Goal: Information Seeking & Learning: Learn about a topic

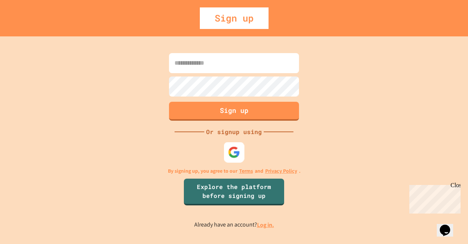
click at [232, 152] on img at bounding box center [234, 152] width 12 height 12
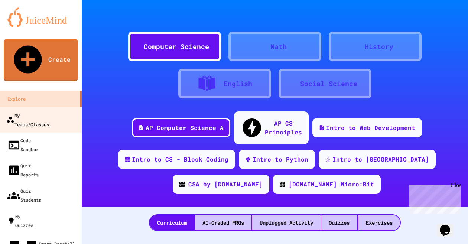
click at [42, 110] on div "My Teams/Classes" at bounding box center [27, 119] width 43 height 18
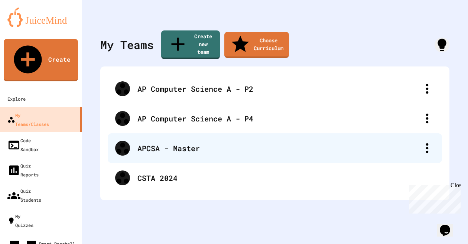
click at [174, 143] on div "APCSA - Master" at bounding box center [275, 148] width 334 height 30
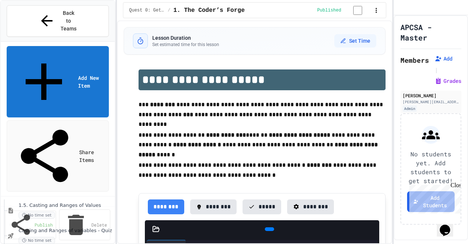
scroll to position [205, 0]
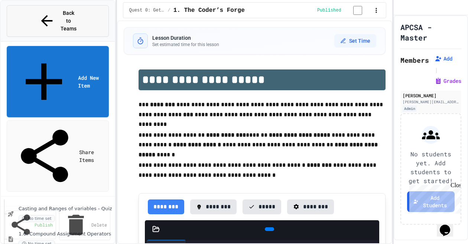
click at [60, 14] on span "Back to Teams" at bounding box center [68, 20] width 17 height 23
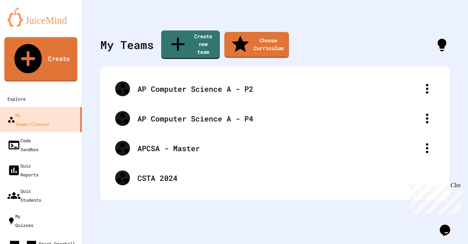
click at [45, 42] on link "Create" at bounding box center [40, 59] width 73 height 45
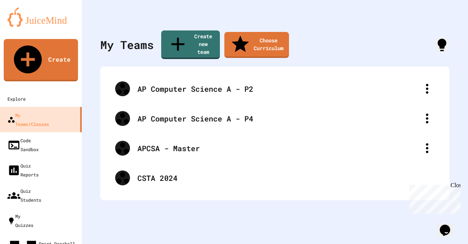
scroll to position [104, 0]
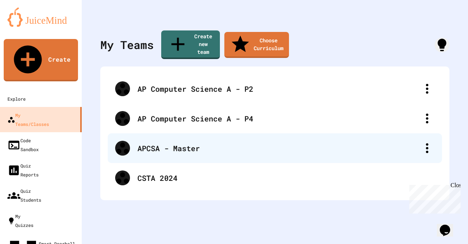
click at [178, 143] on div "APCSA - Master" at bounding box center [278, 148] width 282 height 11
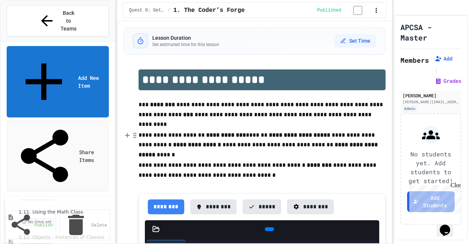
scroll to position [434, 0]
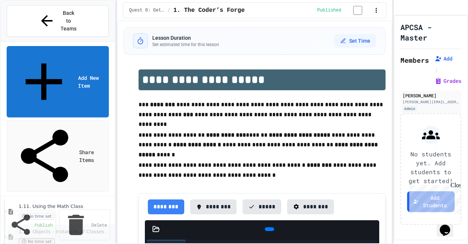
click at [72, 229] on span "1.12. Objects - Instances of Classes" at bounding box center [64, 232] width 90 height 6
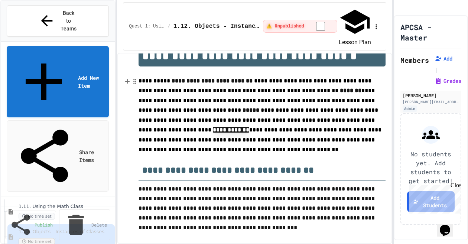
scroll to position [51, 0]
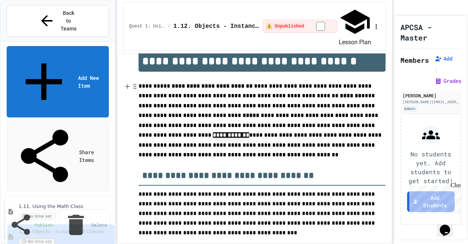
click at [276, 113] on span "**********" at bounding box center [258, 125] width 241 height 25
click at [182, 93] on span "**********" at bounding box center [257, 105] width 238 height 25
